Goal: Find specific fact: Find specific fact

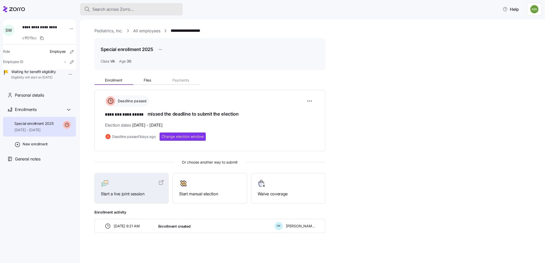
click at [104, 9] on span "Search across Zorro..." at bounding box center [113, 9] width 42 height 6
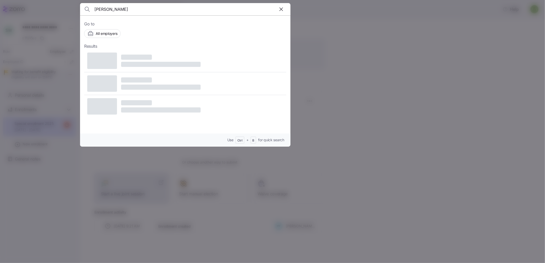
type input "[PERSON_NAME]"
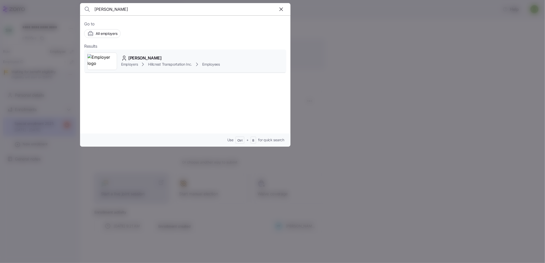
click at [98, 64] on img at bounding box center [101, 61] width 29 height 14
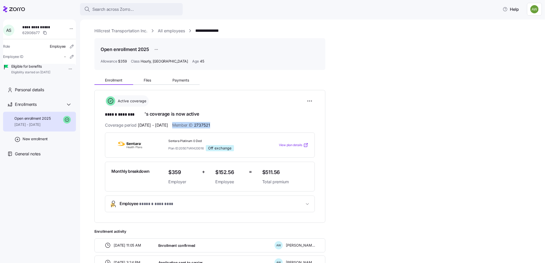
drag, startPoint x: 226, startPoint y: 124, endPoint x: 187, endPoint y: 124, distance: 38.5
click at [187, 124] on div "Coverage period [DATE] - [DATE] Member ID 2737521" at bounding box center [210, 125] width 210 height 6
copy span "Member ID 2737521"
click at [102, 8] on span "Search across Zorro..." at bounding box center [113, 9] width 42 height 6
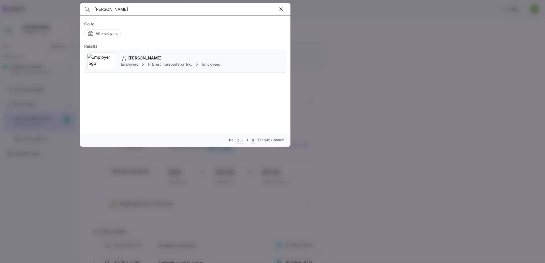
type input "[PERSON_NAME]"
click at [139, 58] on span "[PERSON_NAME]" at bounding box center [144, 58] width 33 height 6
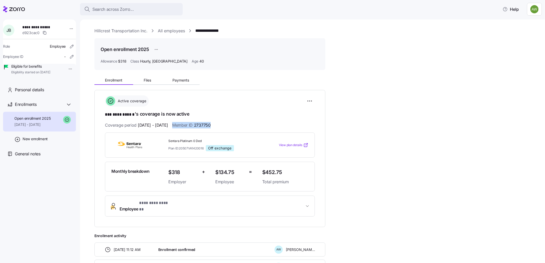
drag, startPoint x: 228, startPoint y: 123, endPoint x: 187, endPoint y: 127, distance: 41.2
click at [187, 127] on div "Coverage period [DATE] - [DATE] Member ID 2737750" at bounding box center [210, 125] width 210 height 6
drag, startPoint x: 187, startPoint y: 127, endPoint x: 207, endPoint y: 126, distance: 19.3
copy span "Member ID 2737750"
click at [108, 9] on span "Search across Zorro..." at bounding box center [113, 9] width 42 height 6
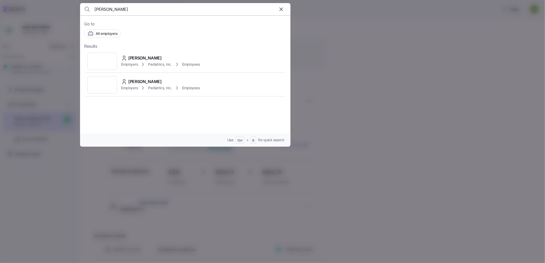
type input "[PERSON_NAME]"
click at [141, 85] on span "[PERSON_NAME]" at bounding box center [144, 81] width 33 height 6
